Goal: Task Accomplishment & Management: Use online tool/utility

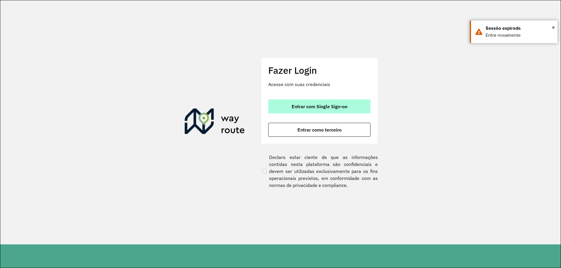
click at [323, 108] on span "Entrar com Single Sign-on" at bounding box center [319, 106] width 56 height 5
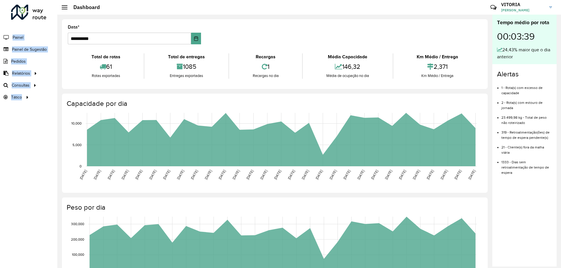
drag, startPoint x: 24, startPoint y: 143, endPoint x: 0, endPoint y: -11, distance: 155.4
click at [0, 0] on html "**********" at bounding box center [280, 134] width 561 height 268
click at [35, 139] on div "Roteirizador AmbevTech Painel Painel de Sugestão Pedidos Relatórios Clientes Cl…" at bounding box center [28, 134] width 57 height 268
drag, startPoint x: 35, startPoint y: 139, endPoint x: 0, endPoint y: 19, distance: 125.1
click at [0, 19] on div "Roteirizador AmbevTech Painel Painel de Sugestão Pedidos Relatórios Clientes Cl…" at bounding box center [28, 134] width 57 height 268
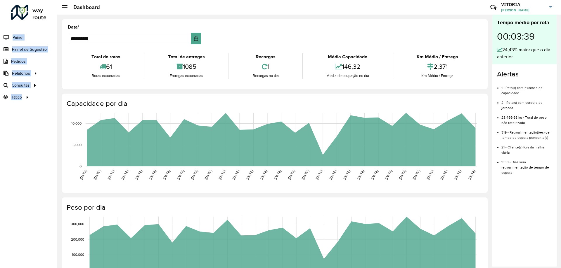
click at [28, 125] on div "Roteirizador AmbevTech Painel Painel de Sugestão Pedidos Relatórios Clientes Cl…" at bounding box center [28, 134] width 57 height 268
drag, startPoint x: 29, startPoint y: 128, endPoint x: 0, endPoint y: 14, distance: 117.5
click at [0, 14] on div "Roteirizador AmbevTech Painel Painel de Sugestão Pedidos Relatórios Clientes Cl…" at bounding box center [28, 134] width 57 height 268
click at [25, 116] on div "Roteirizador AmbevTech Painel Painel de Sugestão Pedidos Relatórios Clientes Cl…" at bounding box center [28, 134] width 57 height 268
drag, startPoint x: 26, startPoint y: 119, endPoint x: 8, endPoint y: 19, distance: 101.9
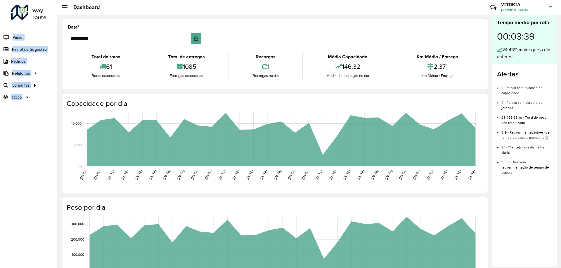
click at [8, 19] on div "Roteirizador AmbevTech Painel Painel de Sugestão Pedidos Relatórios Clientes Cl…" at bounding box center [28, 134] width 57 height 268
click at [37, 147] on div "Roteirizador AmbevTech Painel Painel de Sugestão Pedidos Relatórios Clientes Cl…" at bounding box center [28, 134] width 57 height 268
drag, startPoint x: 27, startPoint y: 108, endPoint x: 5, endPoint y: 18, distance: 93.4
click at [5, 18] on div "Roteirizador AmbevTech Painel Painel de Sugestão Pedidos Relatórios Clientes Cl…" at bounding box center [28, 134] width 57 height 268
click at [25, 140] on div "Roteirizador AmbevTech Painel Painel de Sugestão Pedidos Relatórios Clientes Cl…" at bounding box center [28, 134] width 57 height 268
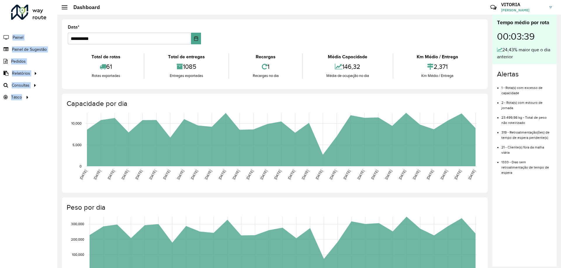
drag, startPoint x: 28, startPoint y: 115, endPoint x: 4, endPoint y: 29, distance: 90.1
click at [4, 29] on div "Roteirizador AmbevTech Painel Painel de Sugestão Pedidos Relatórios Clientes Cl…" at bounding box center [28, 134] width 57 height 268
click at [21, 127] on div "Roteirizador AmbevTech Painel Painel de Sugestão Pedidos Relatórios Clientes Cl…" at bounding box center [28, 134] width 57 height 268
